Goal: Answer question/provide support

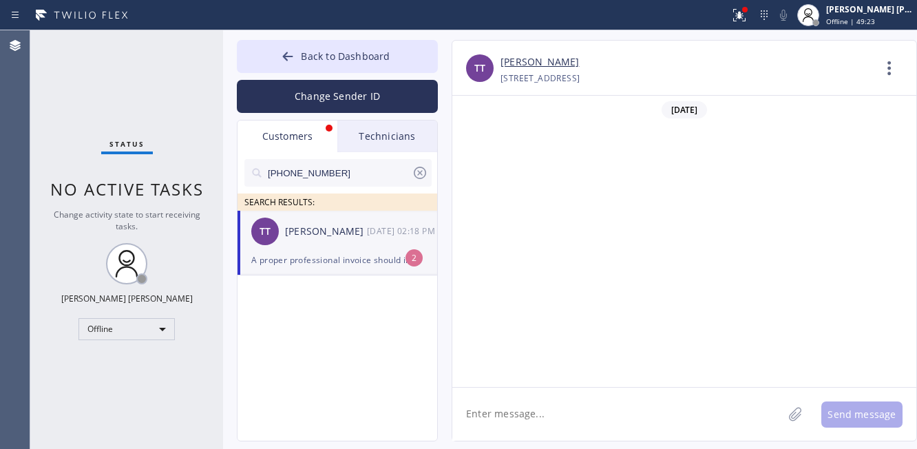
click at [639, 433] on textarea at bounding box center [617, 414] width 330 height 53
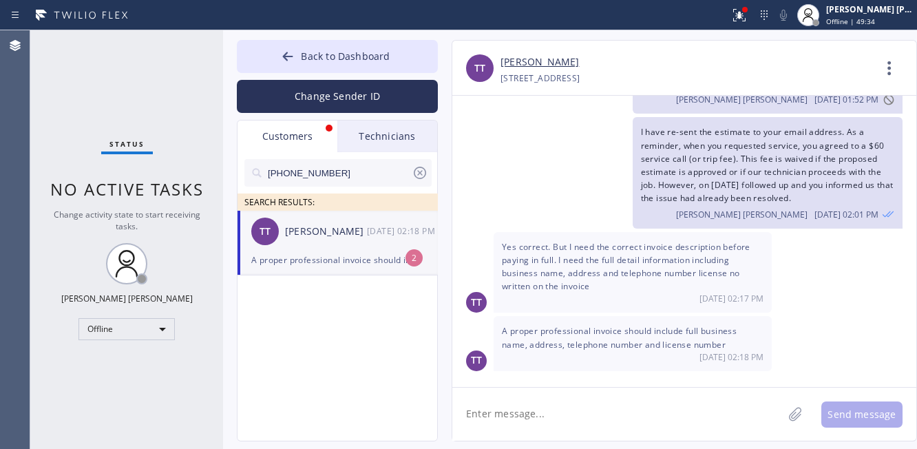
click at [602, 410] on textarea at bounding box center [617, 414] width 330 height 53
drag, startPoint x: 600, startPoint y: 63, endPoint x: 498, endPoint y: 63, distance: 101.2
click at [498, 63] on div "TT [PERSON_NAME] [PHONE_NUMBER] Choose phone number [PHONE_NUMBER] [STREET_ADDR…" at bounding box center [684, 70] width 464 height 33
copy link "[PERSON_NAME]"
click at [118, 96] on div "Status No active tasks Change activity state to start receiving tasks. [PERSON_…" at bounding box center [126, 239] width 193 height 419
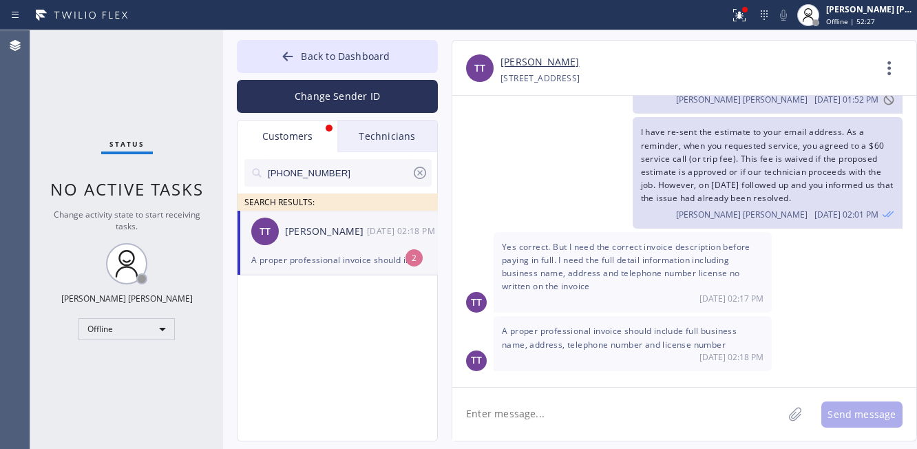
click at [123, 72] on div "Status No active tasks Change activity state to start receiving tasks. [PERSON_…" at bounding box center [126, 239] width 193 height 419
click at [555, 62] on link "[PERSON_NAME]" at bounding box center [539, 62] width 78 height 16
click at [788, 414] on icon at bounding box center [795, 413] width 14 height 17
click at [514, 394] on icon at bounding box center [513, 394] width 17 height 17
click at [664, 419] on textarea at bounding box center [617, 414] width 330 height 53
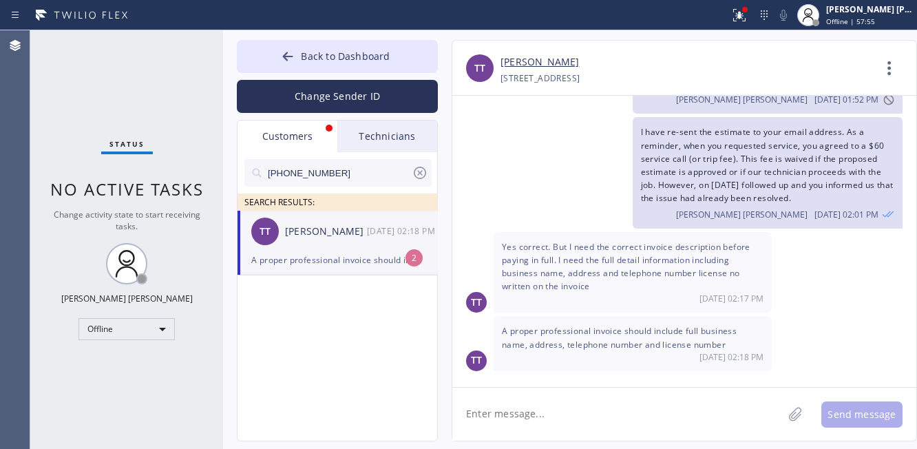
click at [559, 419] on textarea at bounding box center [617, 414] width 330 height 53
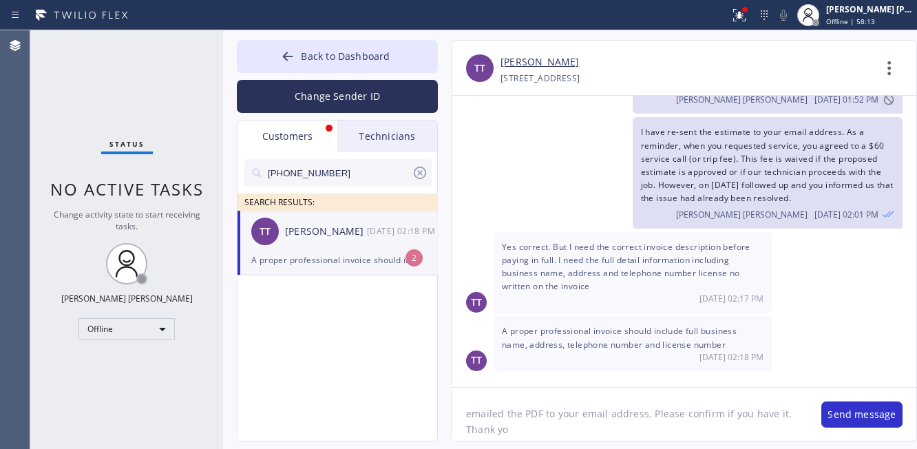
type textarea "emailed the PDF to your email address. Please confirm if you have it. Thank you"
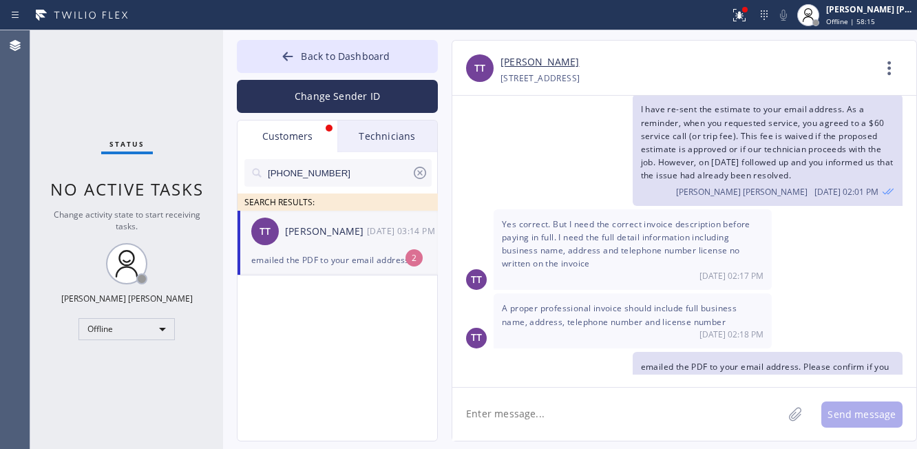
scroll to position [1036, 0]
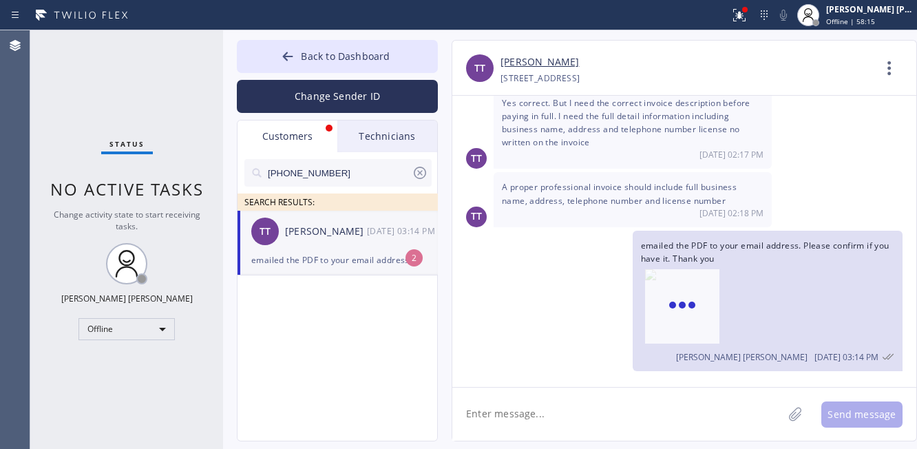
click at [344, 248] on div "TT [PERSON_NAME] [DATE] 03:14 PM" at bounding box center [338, 231] width 201 height 41
click at [337, 52] on span "Back to Dashboard" at bounding box center [345, 56] width 89 height 13
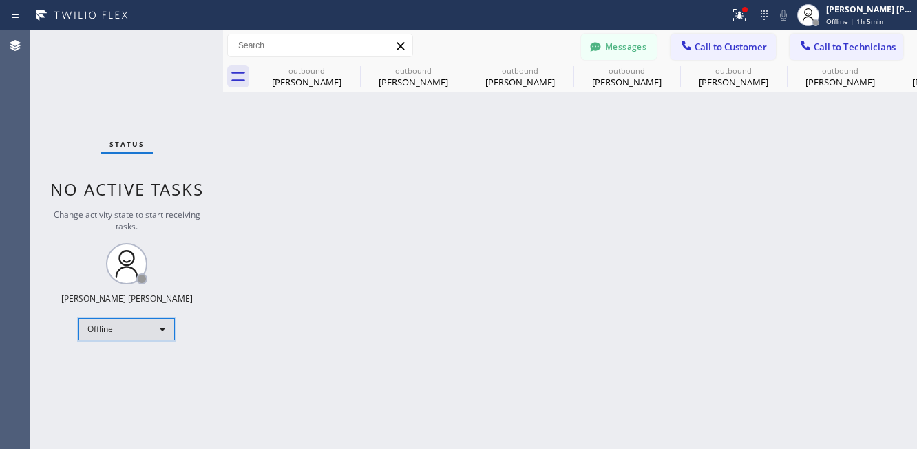
click at [135, 332] on div "Offline" at bounding box center [126, 329] width 96 height 22
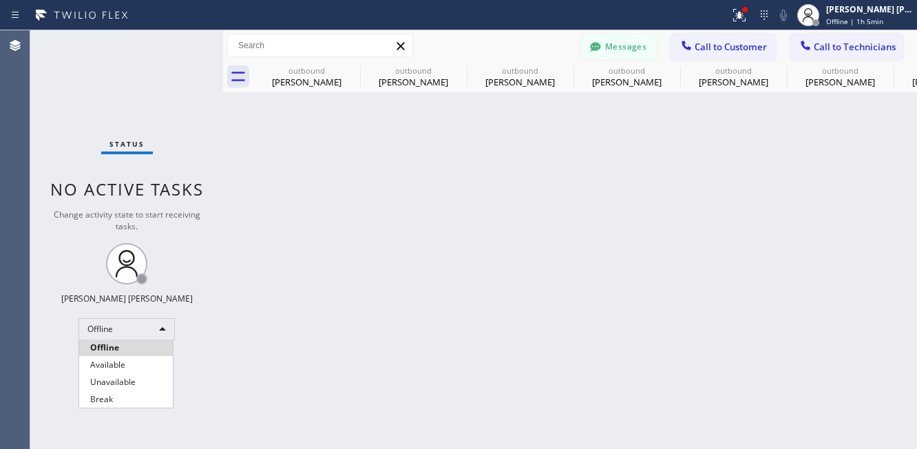
click at [408, 310] on div at bounding box center [458, 224] width 917 height 449
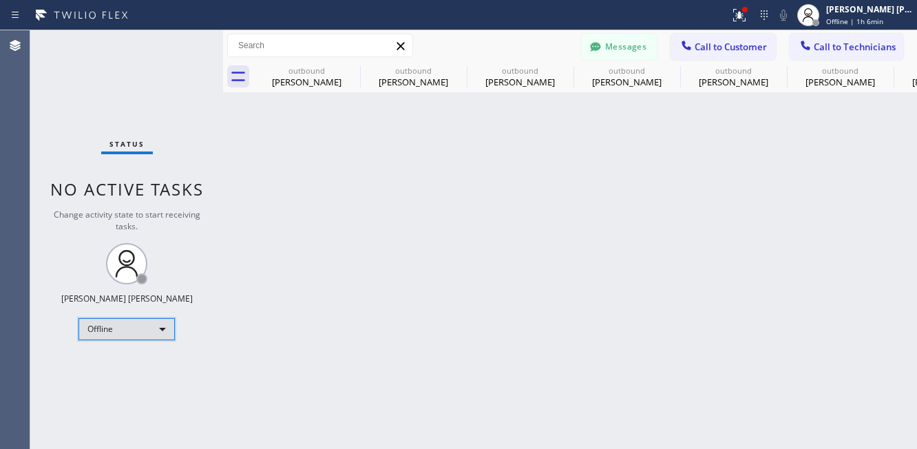
click at [131, 318] on div "Offline" at bounding box center [126, 329] width 96 height 22
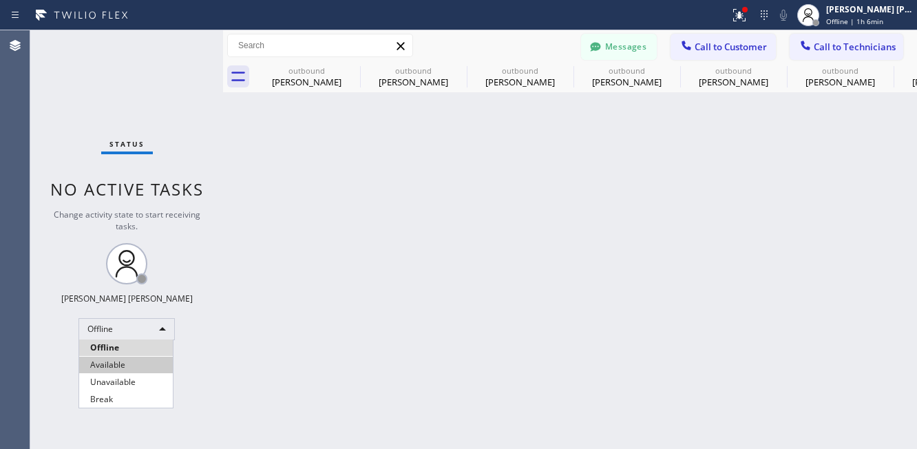
click at [121, 369] on li "Available" at bounding box center [126, 365] width 94 height 17
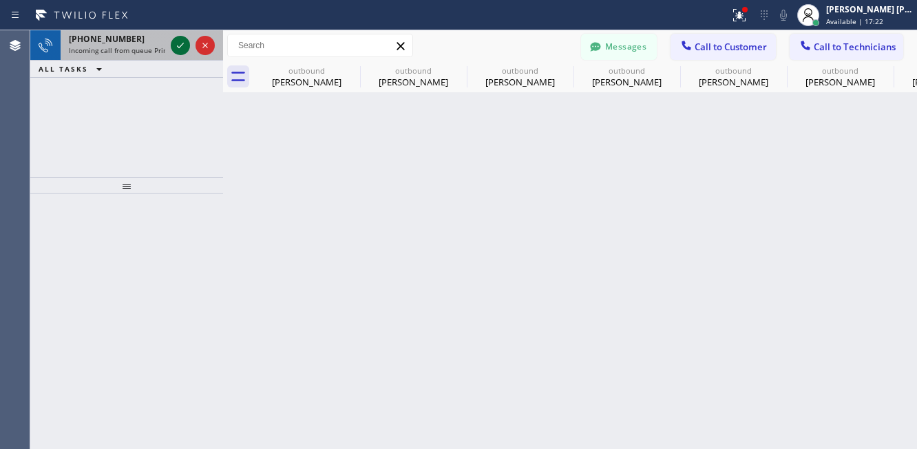
click at [175, 45] on icon at bounding box center [180, 45] width 17 height 17
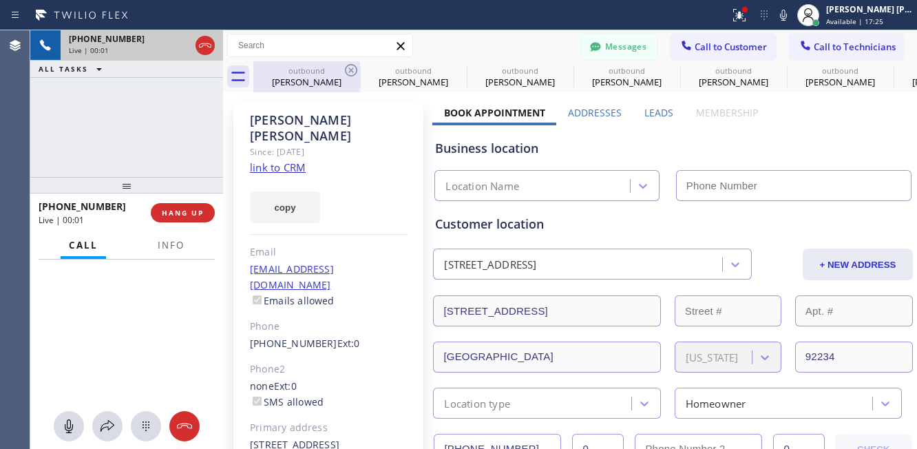
type input "[PHONE_NUMBER]"
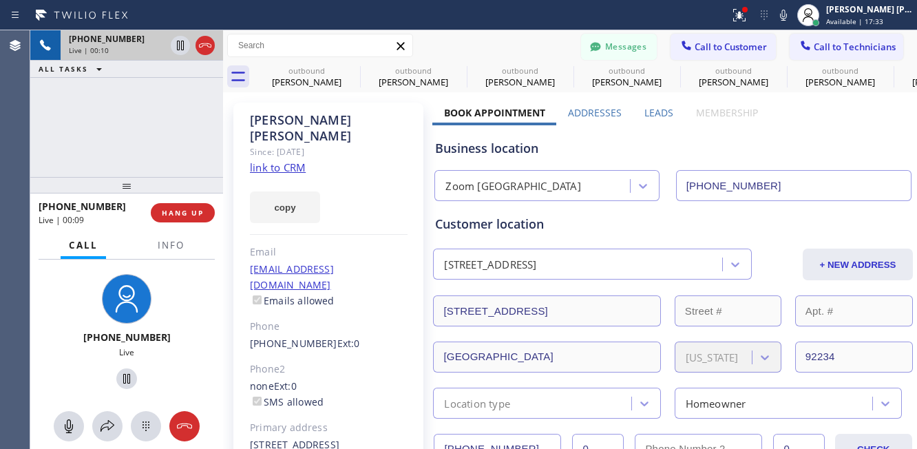
click at [257, 160] on link "link to CRM" at bounding box center [278, 167] width 56 height 14
click at [162, 104] on div "[PHONE_NUMBER] Live | 01:52 ALL TASKS ALL TASKS ACTIVE TASKS TASKS IN WRAP UP" at bounding box center [126, 103] width 193 height 147
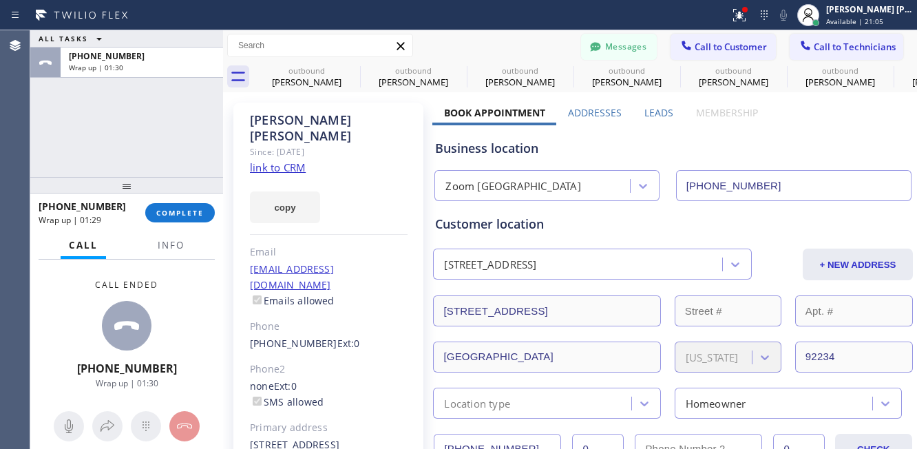
drag, startPoint x: 63, startPoint y: 301, endPoint x: 134, endPoint y: 229, distance: 100.8
click at [63, 301] on div "Call ended [PHONE_NUMBER] Wrap up | 01:30" at bounding box center [126, 334] width 193 height 149
click at [184, 212] on span "COMPLETE" at bounding box center [180, 213] width 48 height 10
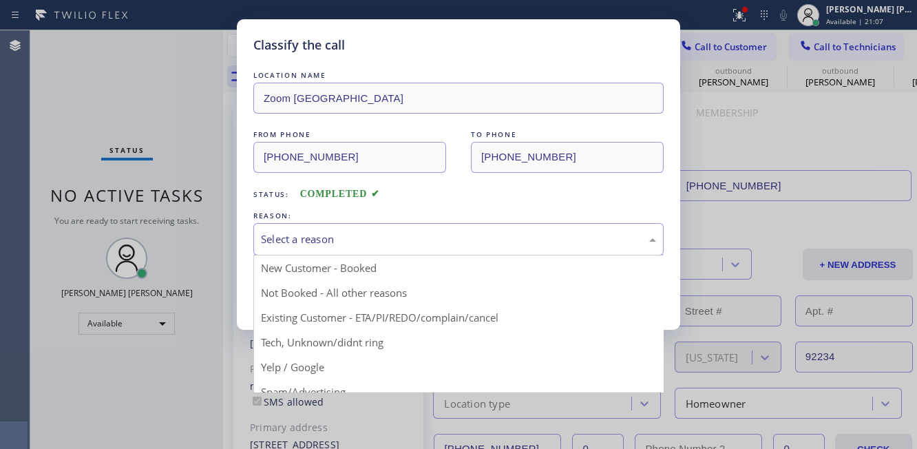
click at [367, 236] on div "Select a reason" at bounding box center [458, 239] width 395 height 16
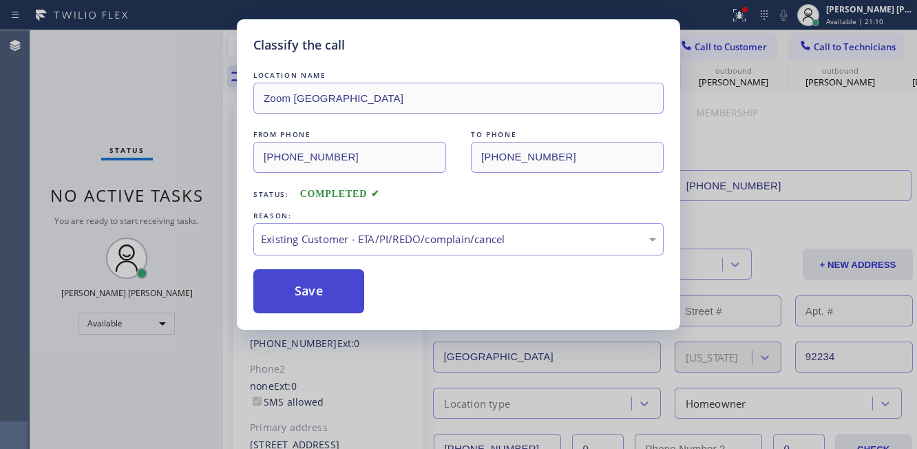
click at [304, 288] on button "Save" at bounding box center [308, 291] width 111 height 44
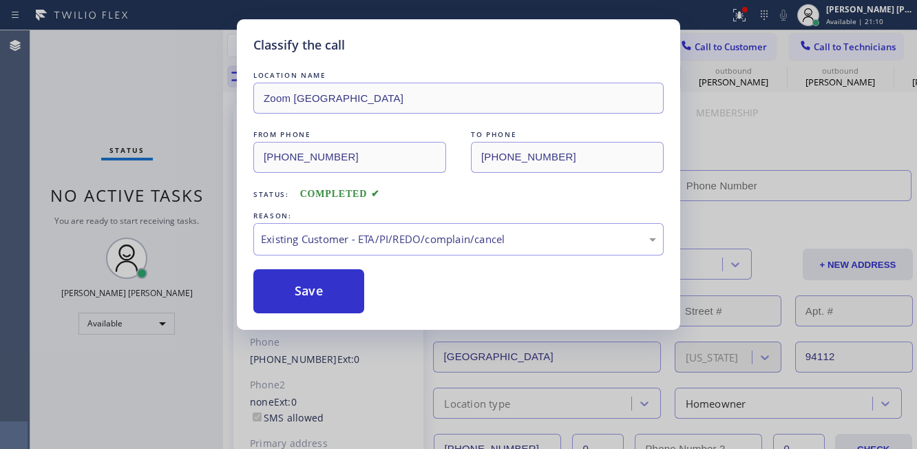
type input "[PHONE_NUMBER]"
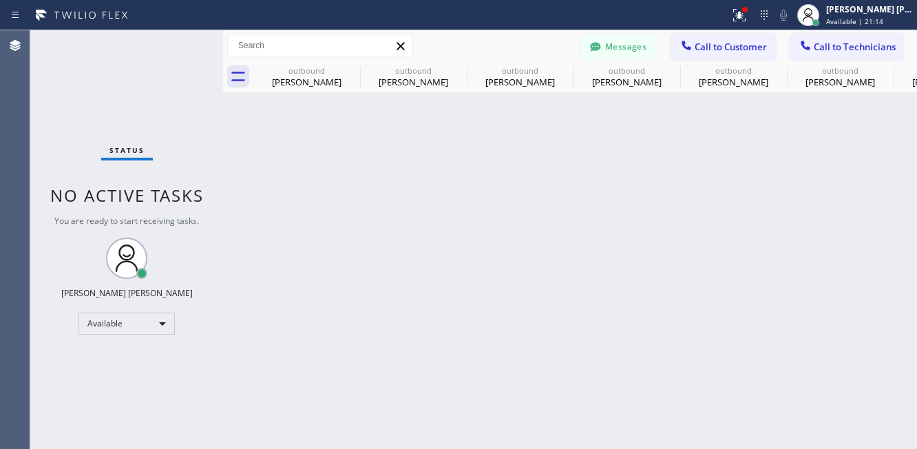
click at [108, 97] on div "Status No active tasks You are ready to start receiving tasks. [PERSON_NAME] [P…" at bounding box center [126, 239] width 193 height 419
click at [142, 372] on div "Status No active tasks You are ready to start receiving tasks. [PERSON_NAME] [P…" at bounding box center [126, 239] width 193 height 419
click at [629, 51] on button "Messages" at bounding box center [619, 47] width 76 height 26
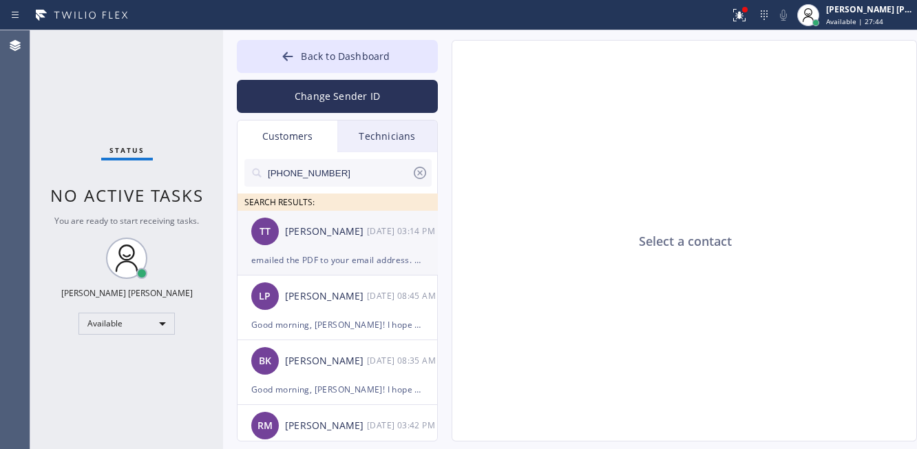
click at [316, 247] on div "TT [PERSON_NAME] [DATE] 03:14 PM" at bounding box center [338, 231] width 201 height 41
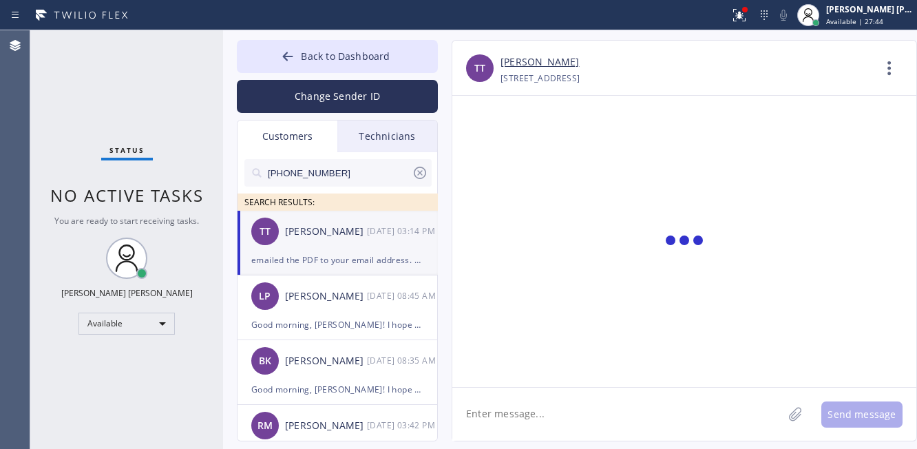
scroll to position [1036, 0]
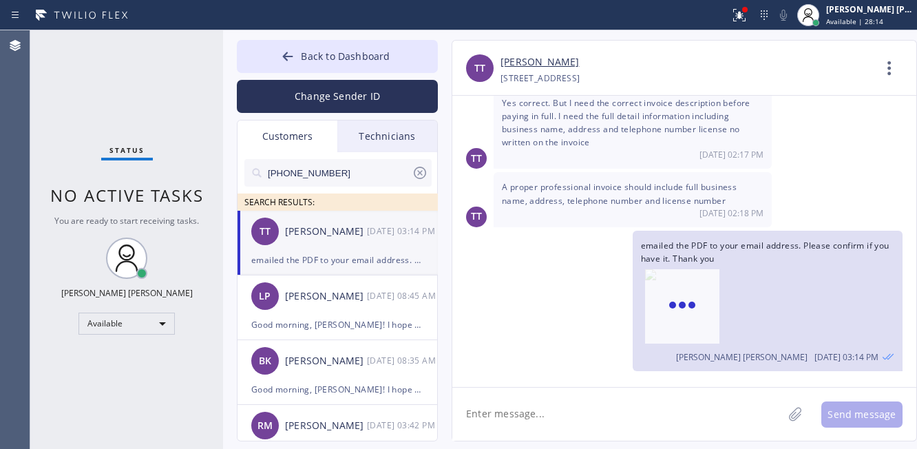
click at [106, 78] on div "Status No active tasks You are ready to start receiving tasks. [PERSON_NAME] [P…" at bounding box center [126, 239] width 193 height 419
click at [74, 67] on div "Status No active tasks You are ready to start receiving tasks. [PERSON_NAME] [P…" at bounding box center [126, 239] width 193 height 419
click at [94, 46] on div "Status No active tasks You are ready to start receiving tasks. [PERSON_NAME] [P…" at bounding box center [126, 239] width 193 height 419
click at [127, 401] on div "Status No active tasks You are ready to start receiving tasks. [PERSON_NAME] [P…" at bounding box center [126, 239] width 193 height 419
drag, startPoint x: 135, startPoint y: 378, endPoint x: 32, endPoint y: 87, distance: 308.3
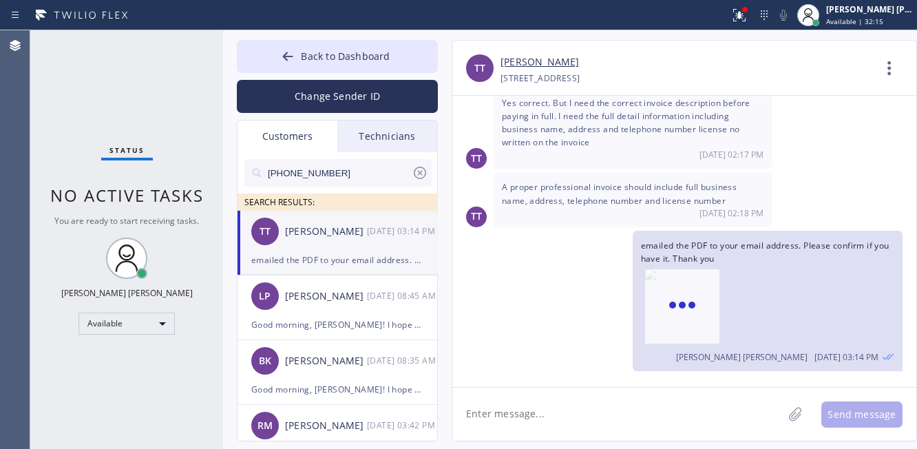
click at [134, 378] on div "Status No active tasks You are ready to start receiving tasks. [PERSON_NAME] [P…" at bounding box center [126, 239] width 193 height 419
drag, startPoint x: 361, startPoint y: 52, endPoint x: 325, endPoint y: 12, distance: 53.6
click at [361, 52] on span "Back to Dashboard" at bounding box center [345, 56] width 89 height 13
